Goal: Task Accomplishment & Management: Manage account settings

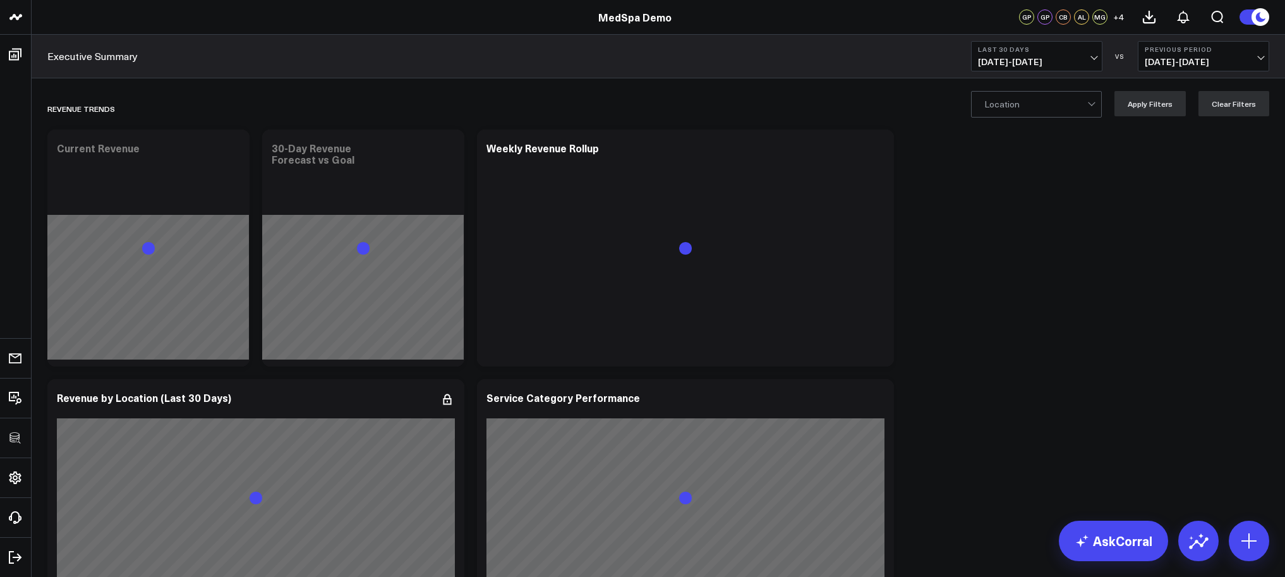
click at [1253, 21] on circle at bounding box center [1260, 17] width 18 height 18
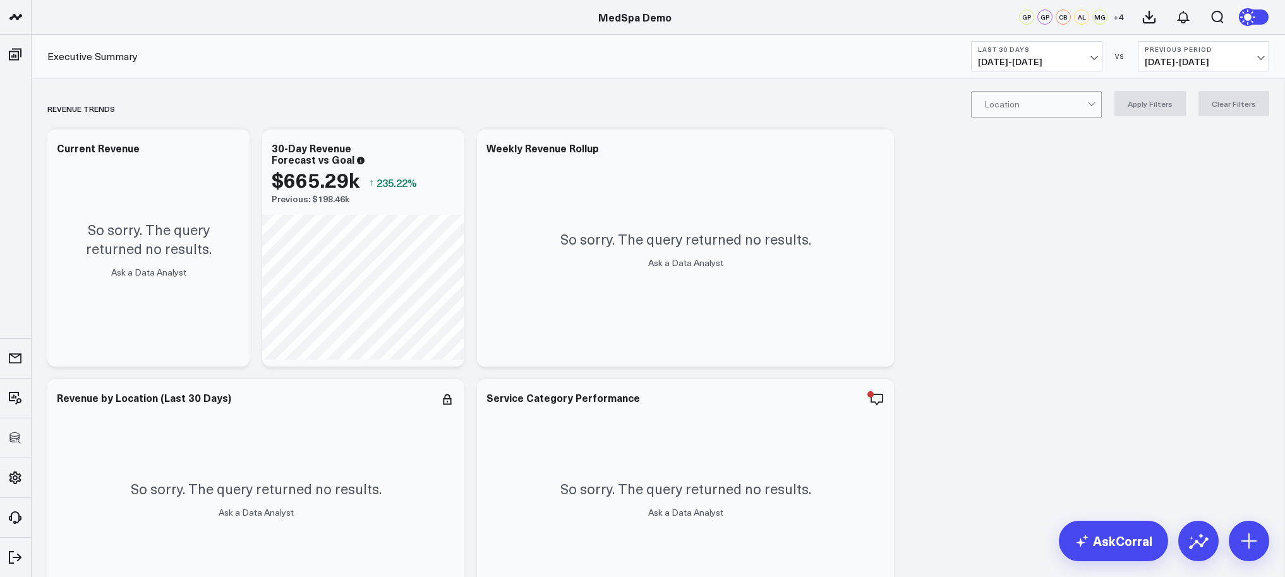
click at [1252, 20] on icon at bounding box center [1248, 16] width 9 height 9
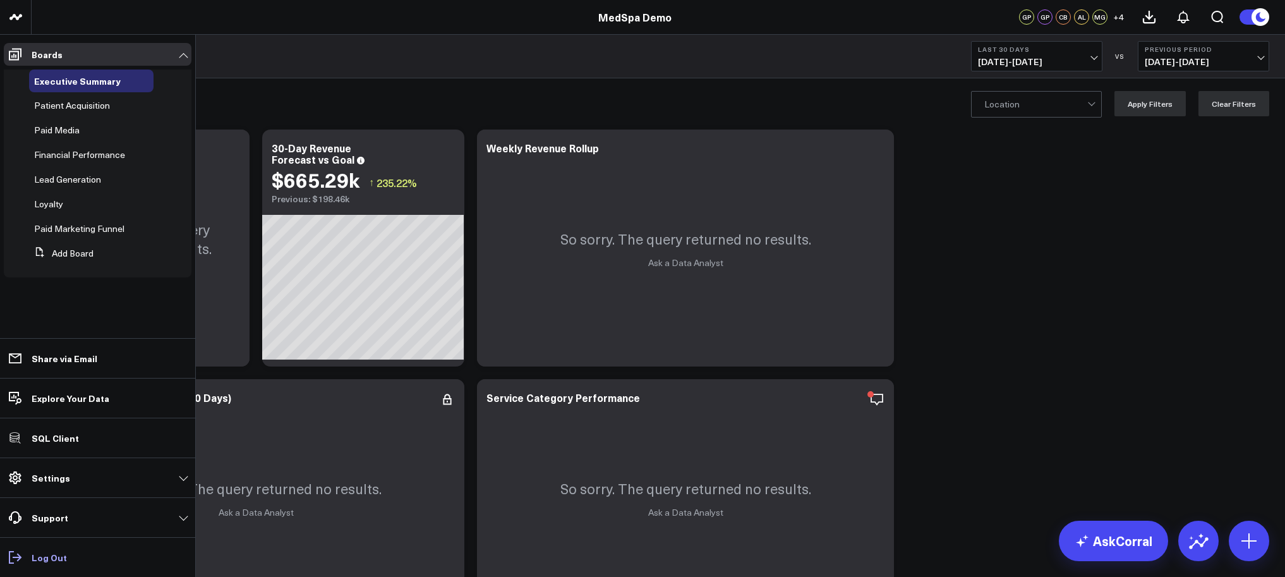
click at [39, 554] on p "Log Out" at bounding box center [49, 557] width 35 height 10
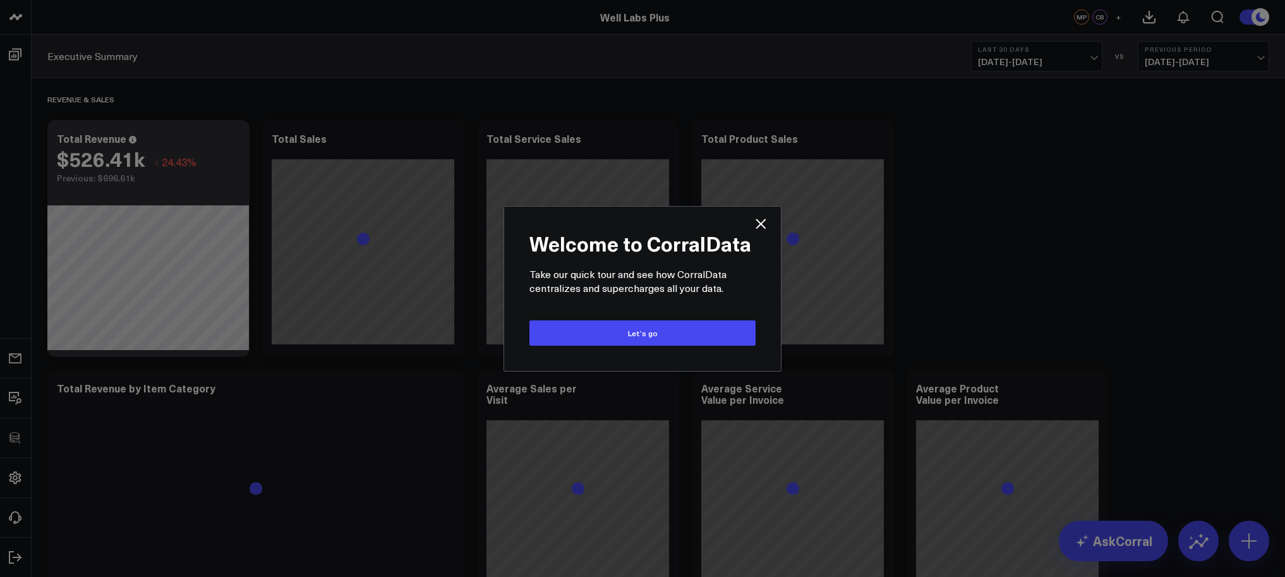
click at [583, 353] on div "Welcome to CorralData Take our quick tour and see how CorralData centralizes an…" at bounding box center [642, 288] width 251 height 139
click at [586, 347] on div "Welcome to CorralData Take our quick tour and see how CorralData centralizes an…" at bounding box center [642, 288] width 251 height 139
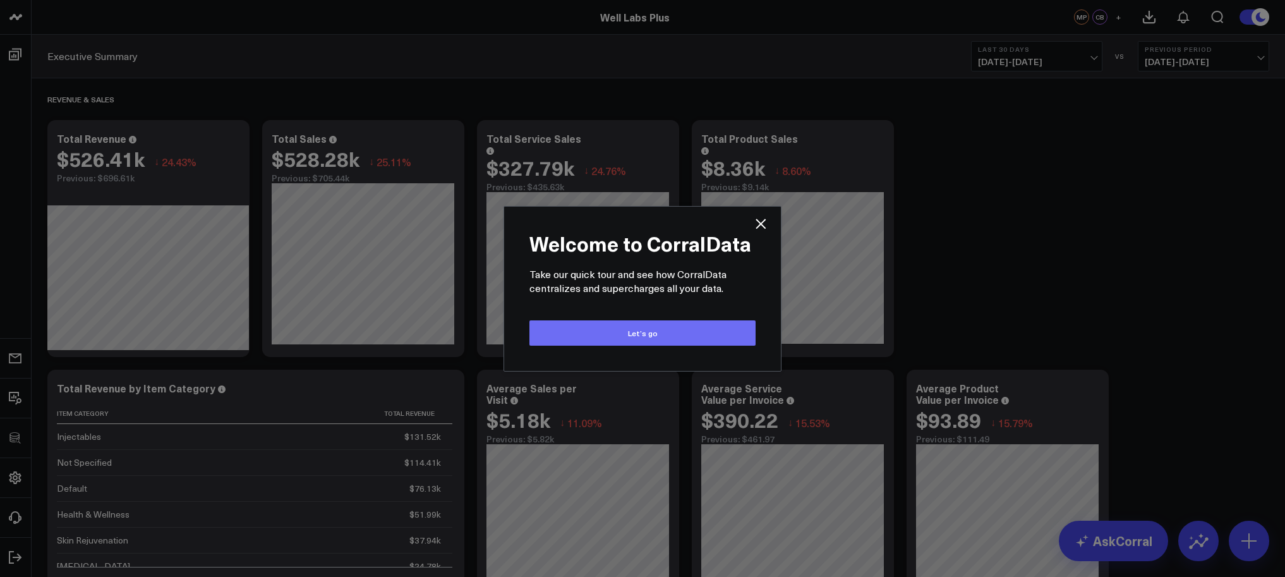
click at [595, 336] on button "Let’s go" at bounding box center [642, 332] width 226 height 25
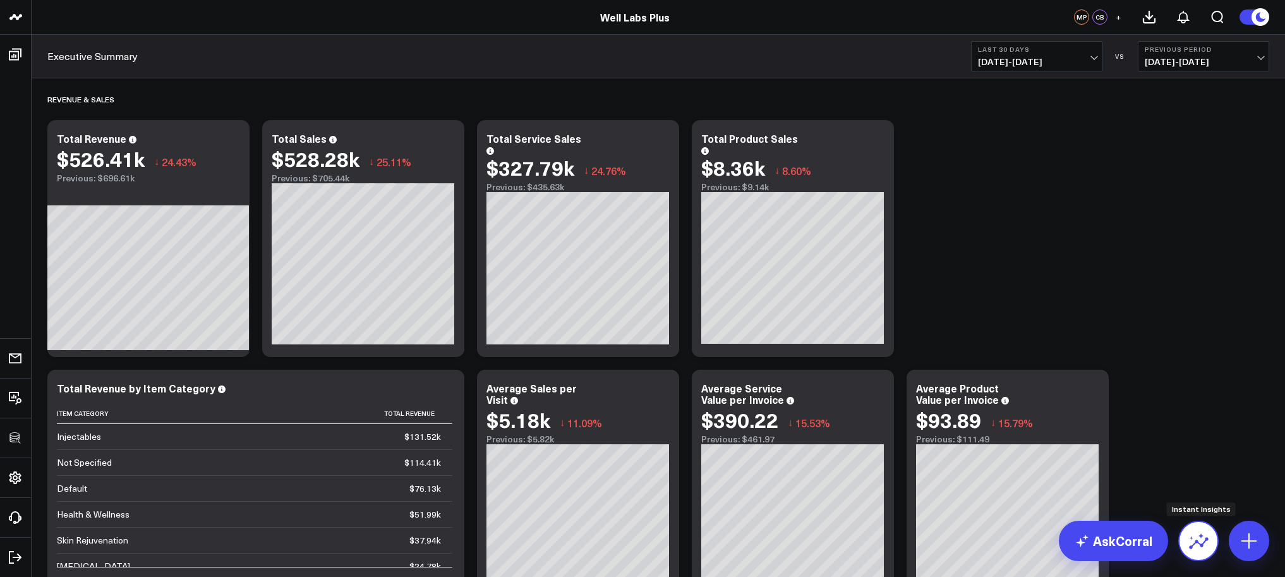
click at [1209, 557] on button at bounding box center [1198, 541] width 40 height 40
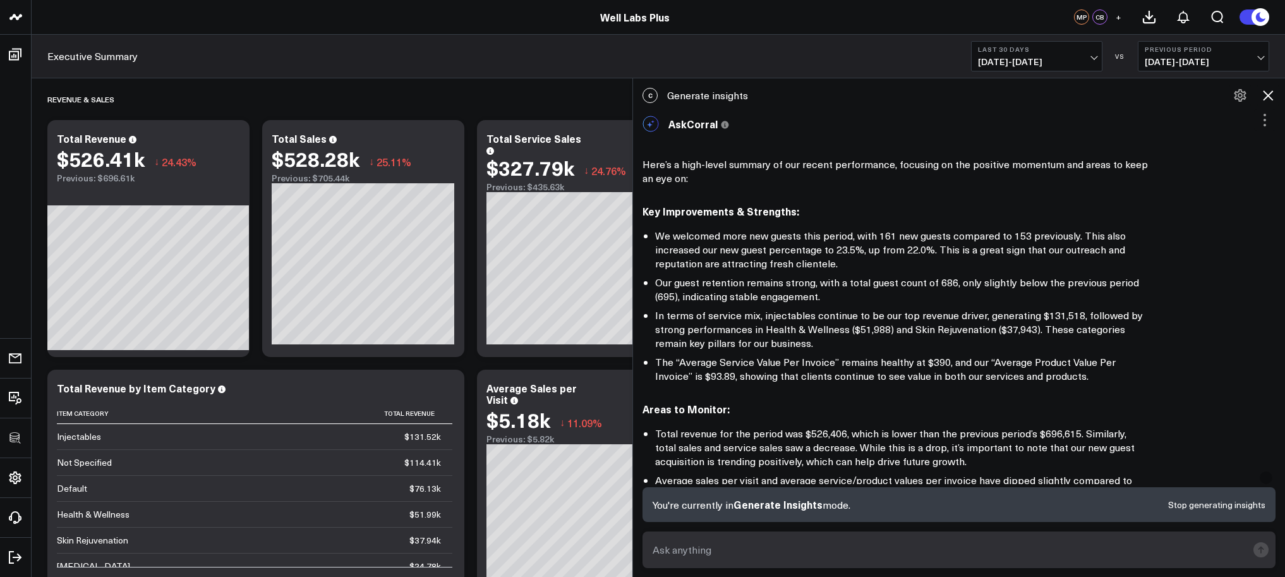
click at [1270, 93] on icon at bounding box center [1268, 95] width 10 height 10
